Goal: Go to known website: Go to known website

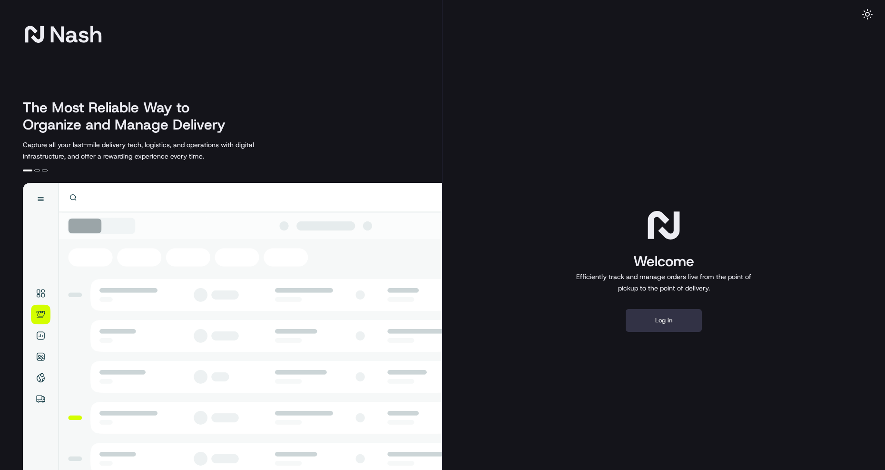
click at [671, 325] on button "Log in" at bounding box center [664, 320] width 76 height 23
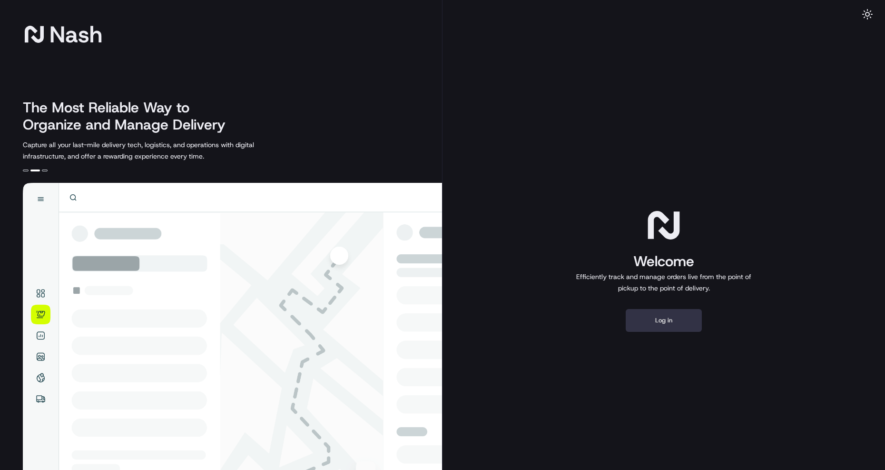
click at [645, 319] on button "Log in" at bounding box center [664, 320] width 76 height 23
